Goal: Navigation & Orientation: Find specific page/section

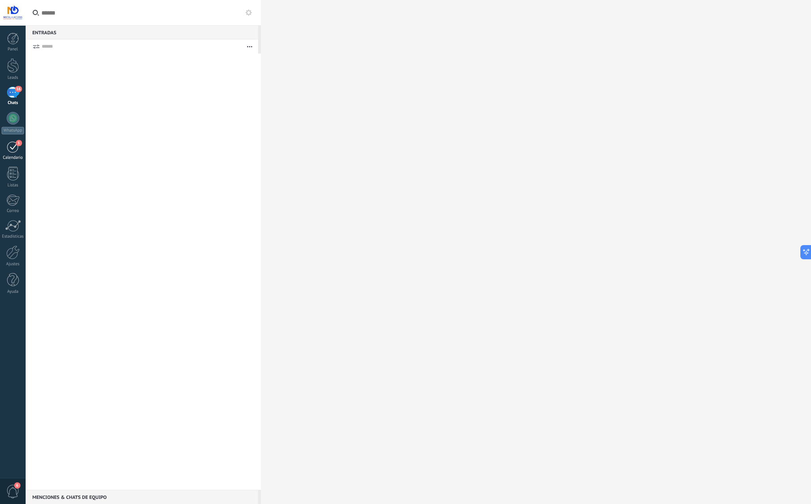
click at [7, 148] on div "1" at bounding box center [13, 147] width 13 height 12
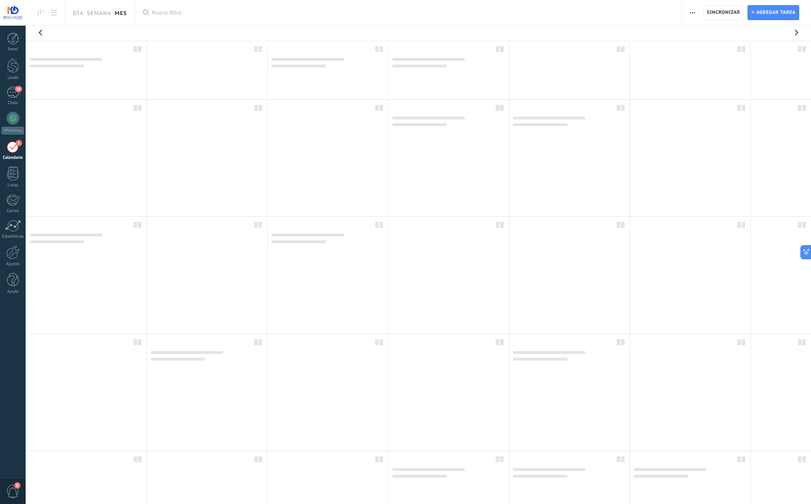
click at [255, 22] on div "Nuevo filtro" at bounding box center [413, 12] width 522 height 25
